Goal: Check status: Check status

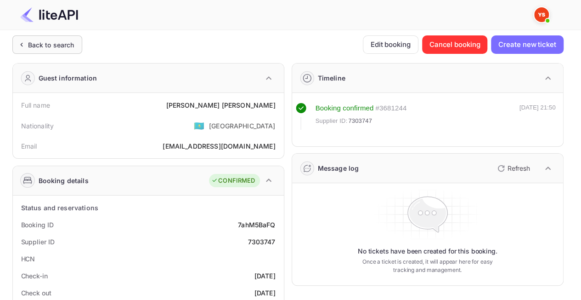
click at [59, 35] on div "Back to search" at bounding box center [47, 44] width 70 height 18
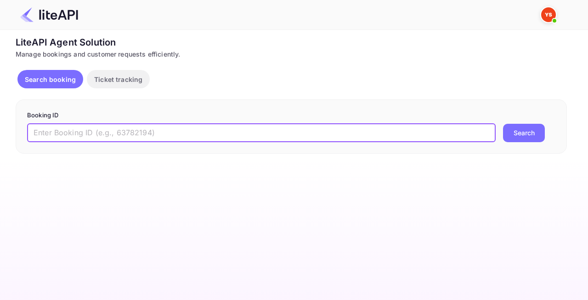
click at [103, 128] on input "text" at bounding box center [261, 133] width 469 height 18
paste input "8869155"
type input "8869155"
click at [538, 136] on button "Search" at bounding box center [524, 133] width 42 height 18
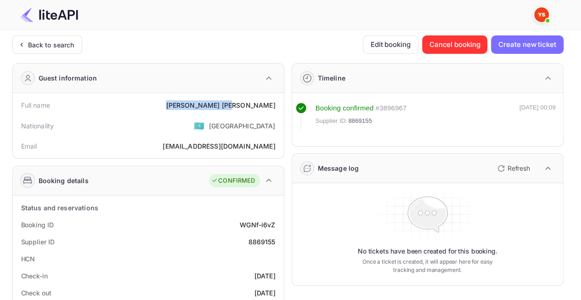
drag, startPoint x: 241, startPoint y: 107, endPoint x: 283, endPoint y: 105, distance: 42.4
click at [283, 105] on div "Full name [PERSON_NAME] Nationality 🇰🇿 [DEMOGRAPHIC_DATA] Email [EMAIL_ADDRESS]…" at bounding box center [148, 125] width 271 height 65
copy div "[PERSON_NAME]"
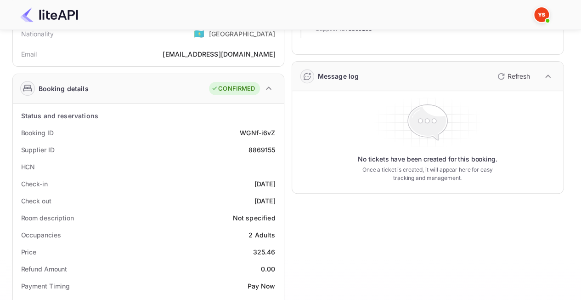
scroll to position [138, 0]
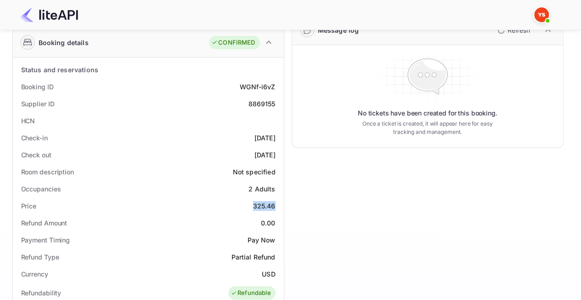
drag, startPoint x: 245, startPoint y: 201, endPoint x: 276, endPoint y: 207, distance: 32.3
click at [276, 207] on div "Price 325.46" at bounding box center [149, 205] width 264 height 17
copy div "325.46"
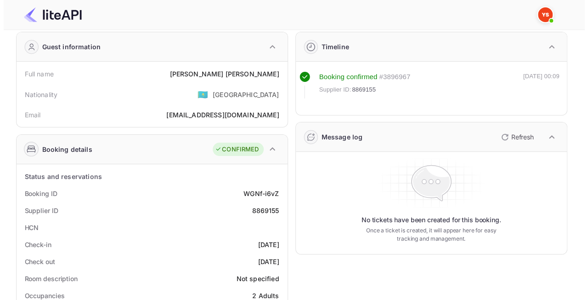
scroll to position [0, 0]
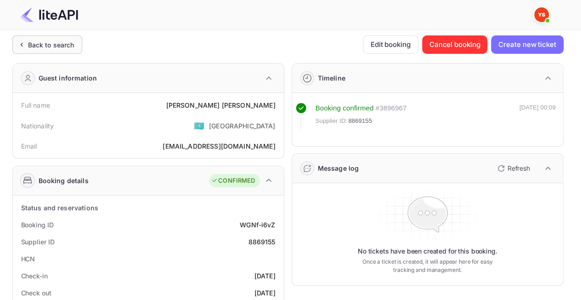
click at [66, 44] on div "Back to search" at bounding box center [51, 45] width 46 height 10
